Goal: Find specific page/section: Find specific page/section

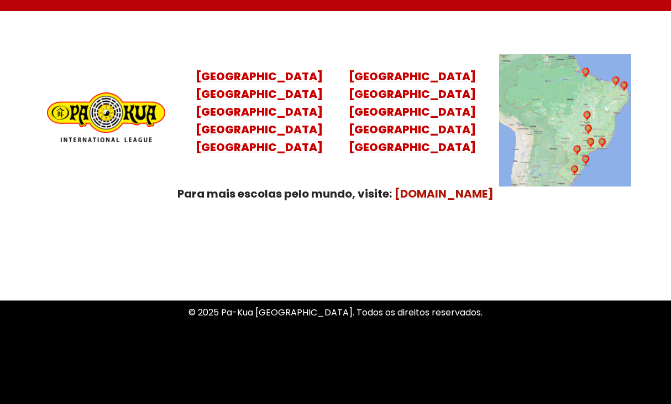
scroll to position [4476, 0]
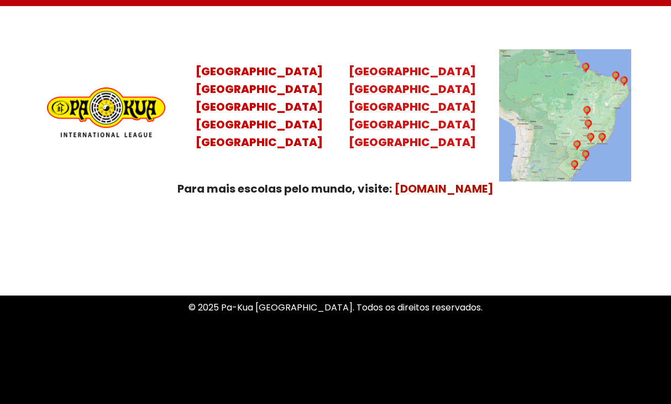
click at [438, 109] on mark "[GEOGRAPHIC_DATA] [GEOGRAPHIC_DATA]" at bounding box center [412, 124] width 127 height 51
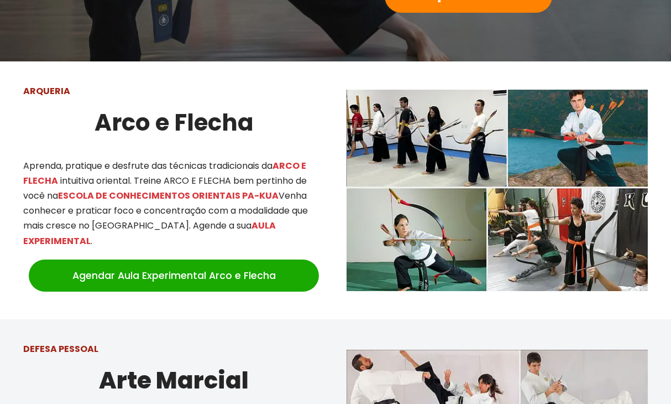
scroll to position [373, 0]
